Goal: Information Seeking & Learning: Learn about a topic

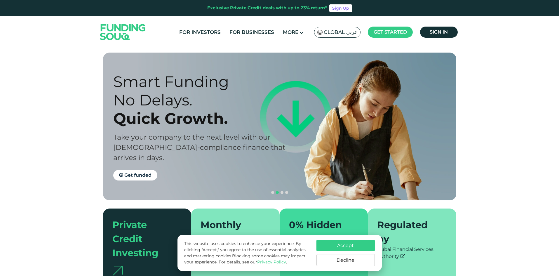
click at [336, 29] on span "Global عربي" at bounding box center [341, 32] width 34 height 7
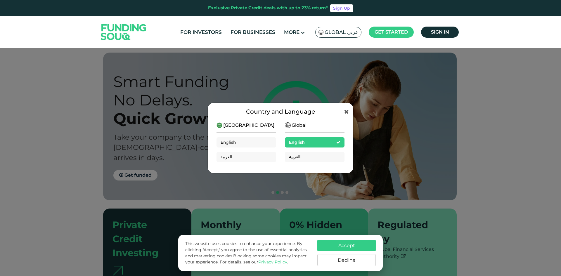
click at [300, 157] on div "العربية" at bounding box center [315, 157] width 60 height 10
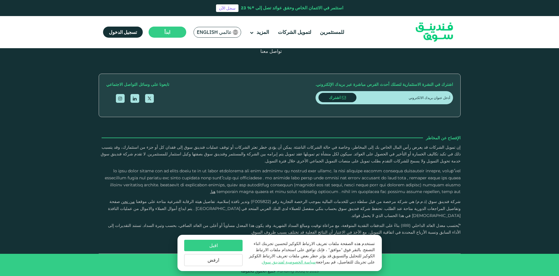
scroll to position [788, 0]
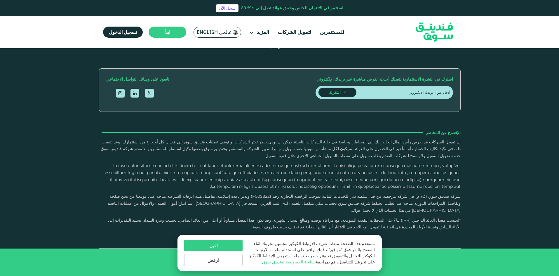
type tc-range-slider "4"
